Goal: Task Accomplishment & Management: Manage account settings

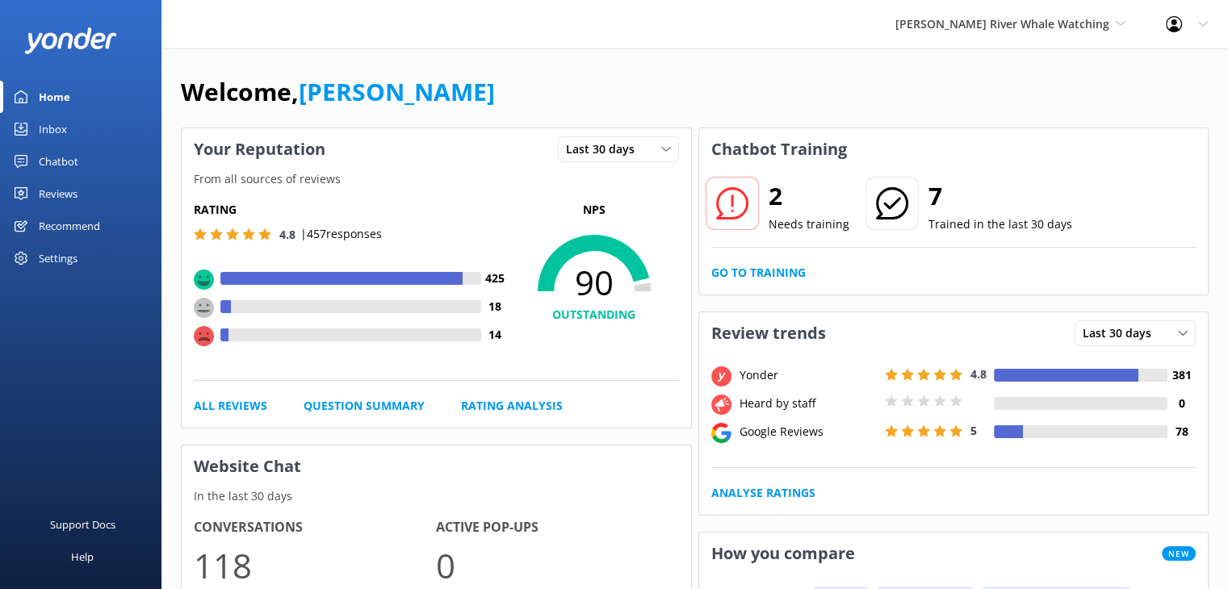
click at [42, 262] on div "Settings" at bounding box center [58, 258] width 39 height 32
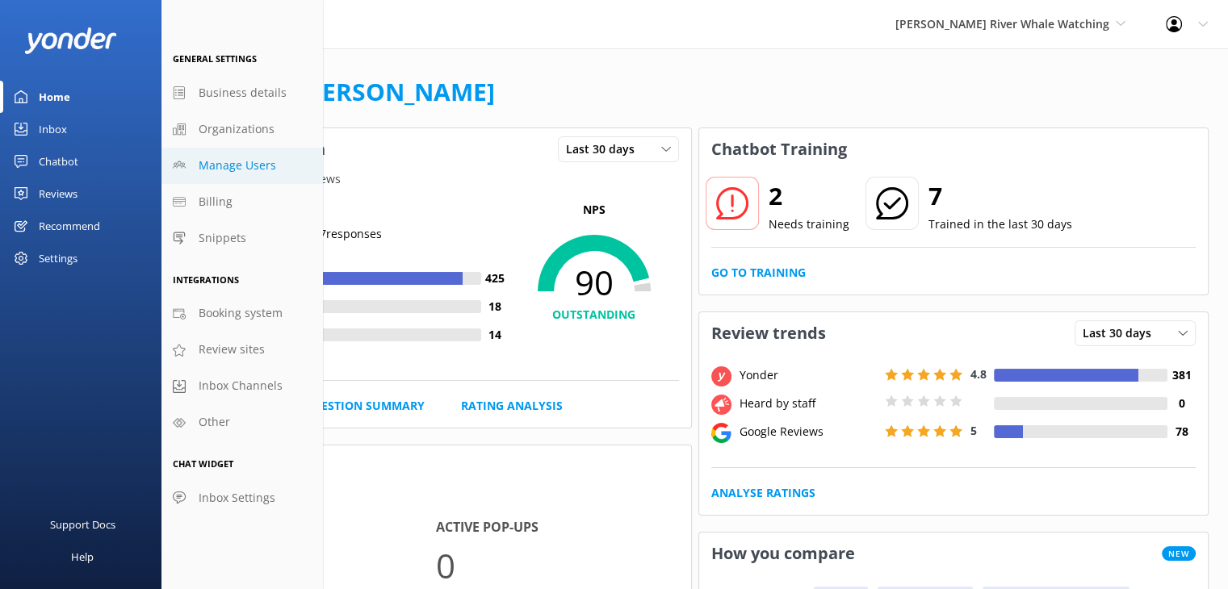
click at [239, 162] on span "Manage Users" at bounding box center [237, 166] width 77 height 18
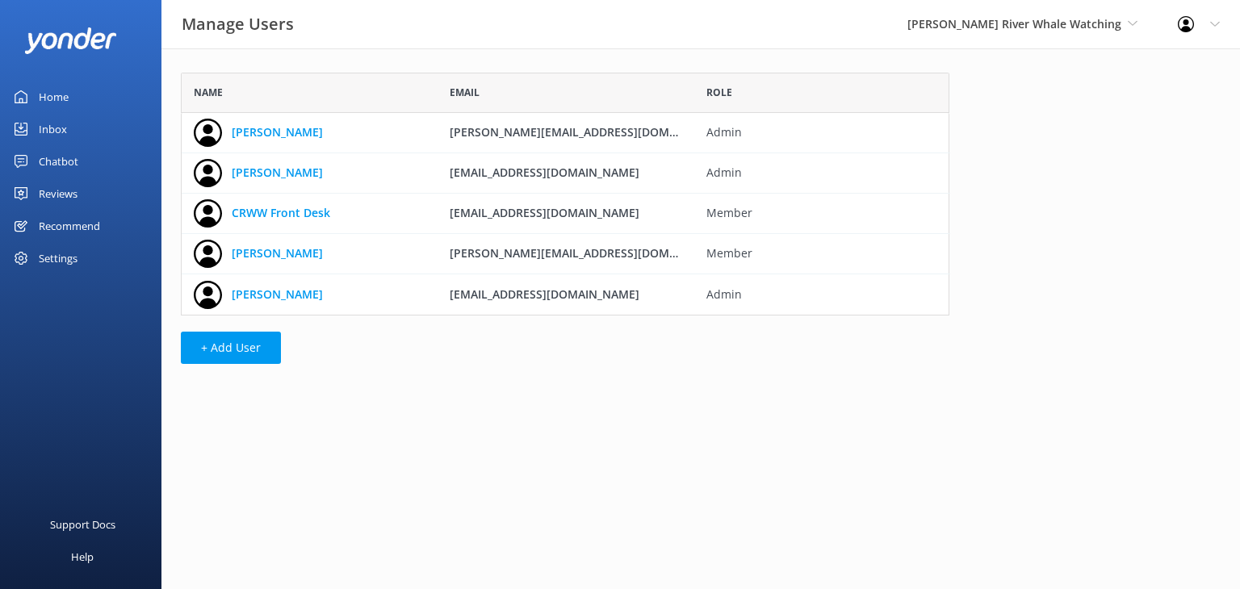
scroll to position [230, 755]
click at [244, 345] on button "+ Add User" at bounding box center [231, 348] width 100 height 32
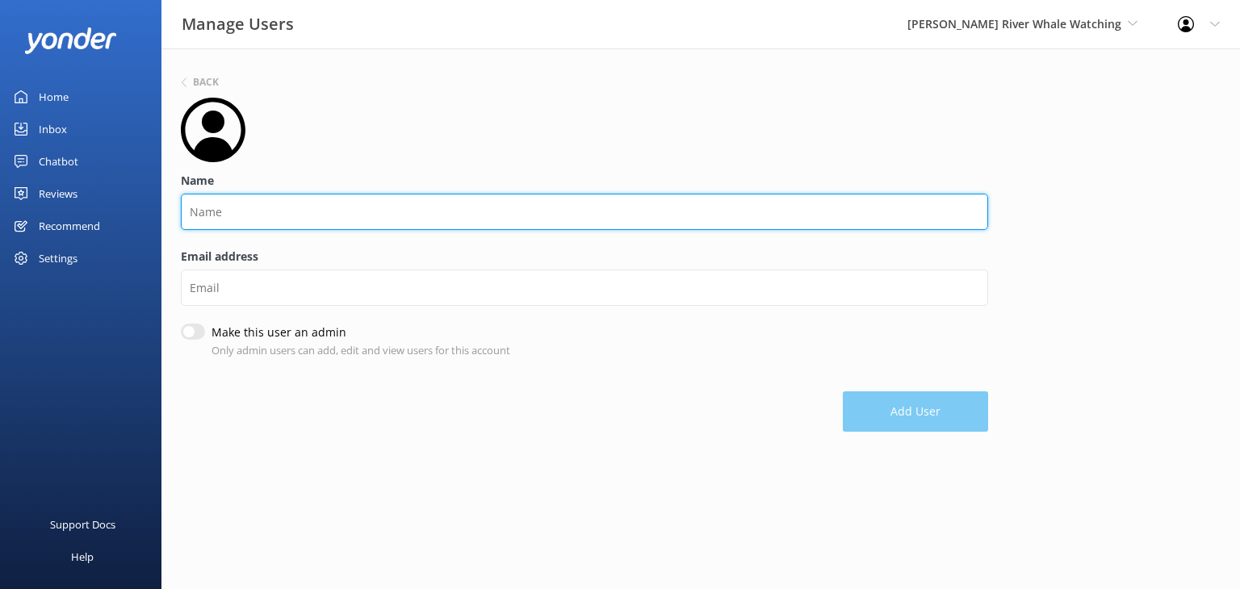
click at [326, 203] on input "Name" at bounding box center [584, 212] width 807 height 36
click at [325, 203] on input "Taya" at bounding box center [584, 212] width 807 height 36
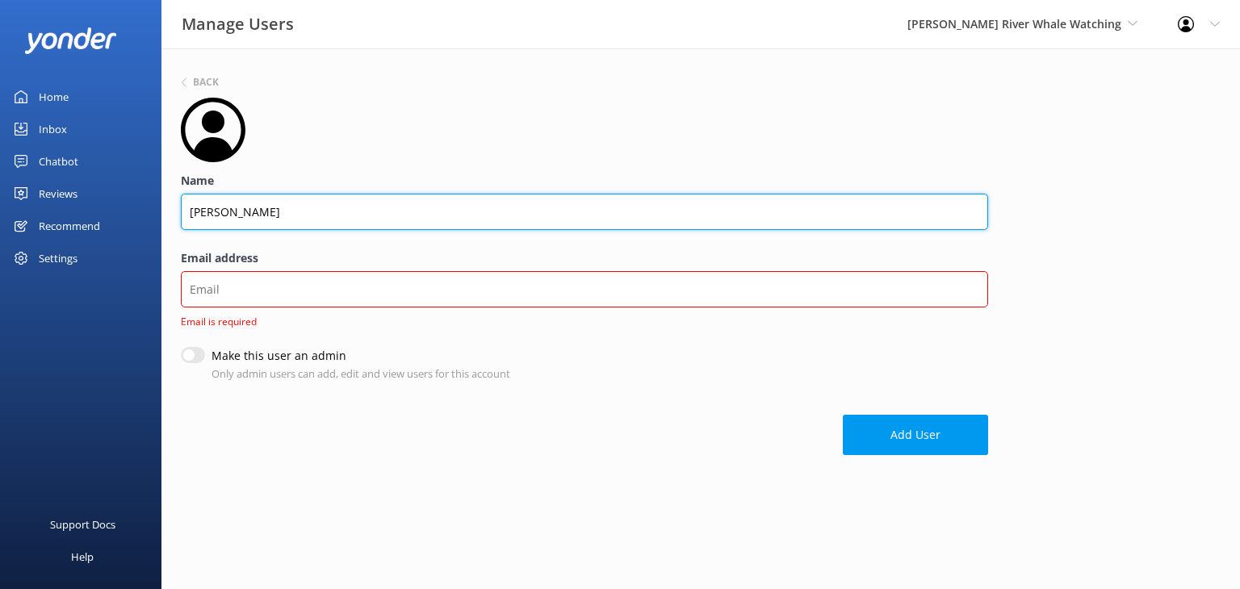
type input "[PERSON_NAME]"
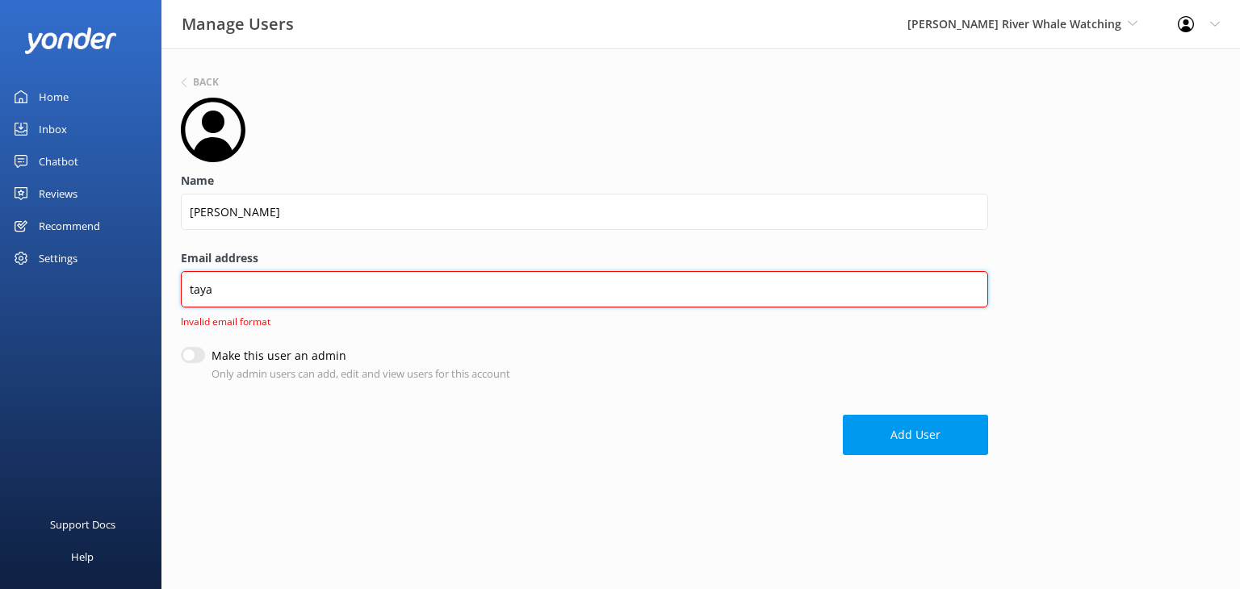
type input "[EMAIL_ADDRESS][DOMAIN_NAME]"
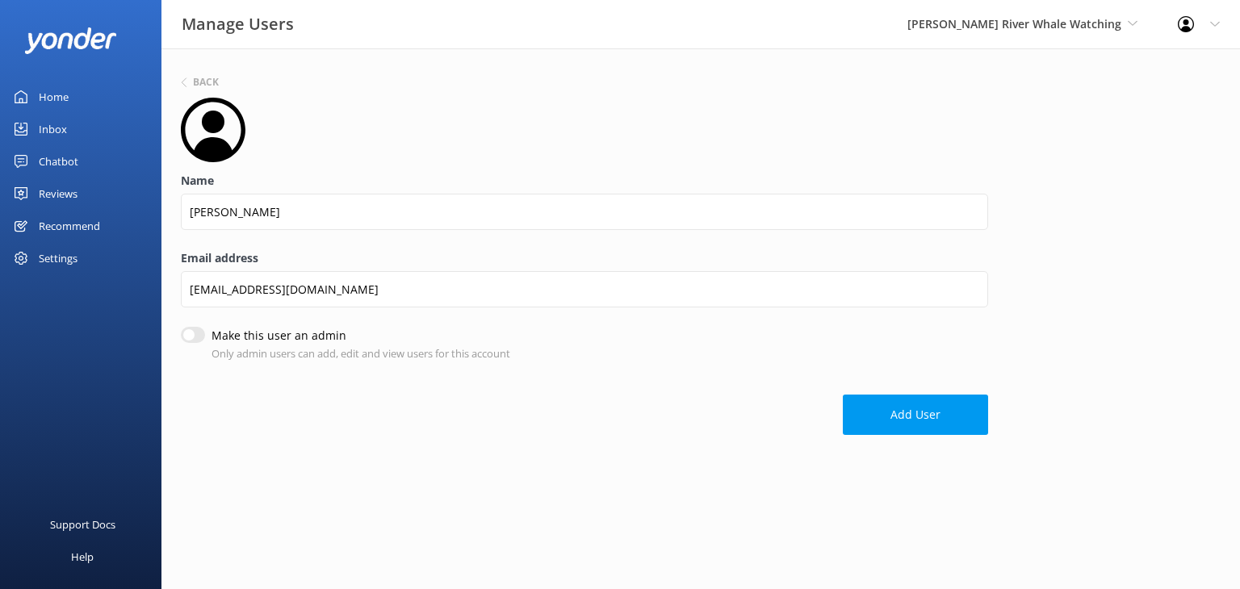
click at [188, 333] on input "Make this user an admin" at bounding box center [193, 335] width 24 height 16
checkbox input "true"
click at [943, 428] on button "Add User" at bounding box center [915, 415] width 145 height 40
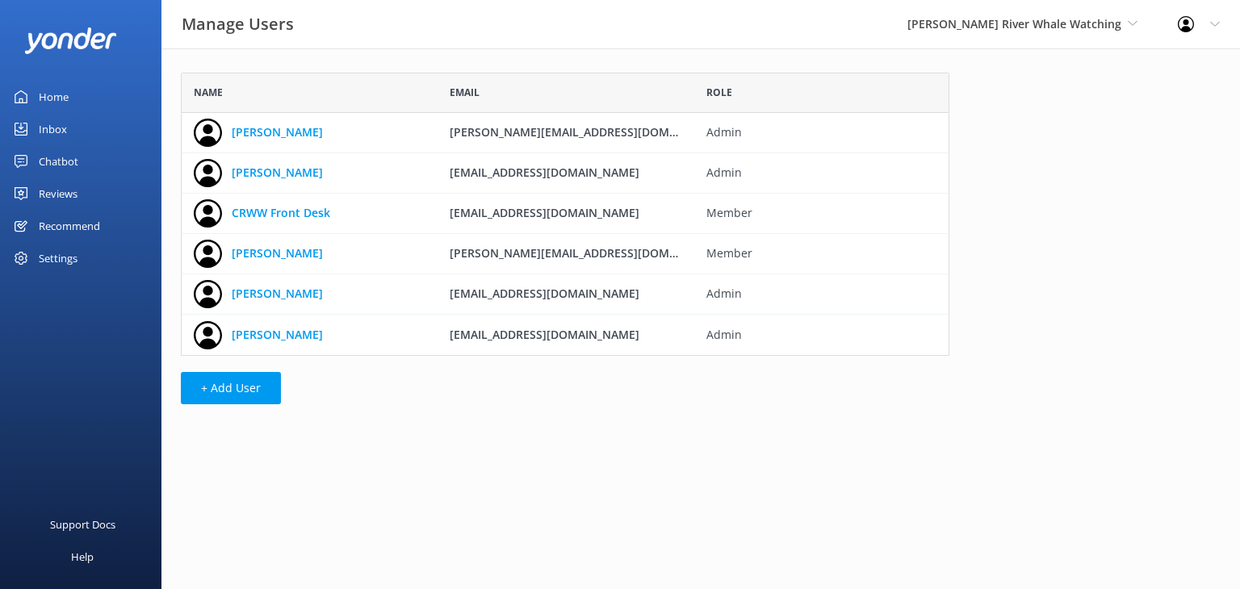
scroll to position [270, 755]
